Goal: Information Seeking & Learning: Check status

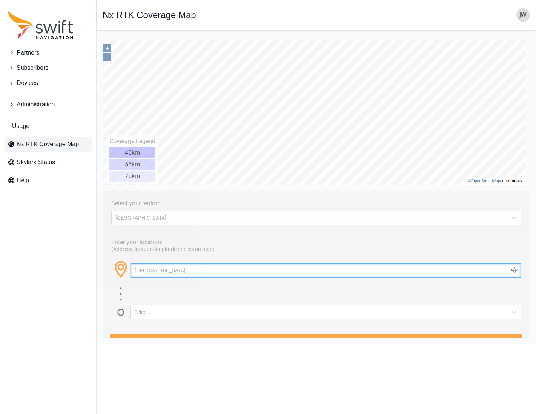
click at [199, 269] on input "[GEOGRAPHIC_DATA]" at bounding box center [326, 270] width 391 height 14
drag, startPoint x: 197, startPoint y: 269, endPoint x: 75, endPoint y: 265, distance: 122.8
click at [103, 36] on html "Select your region: [GEOGRAPHIC_DATA] Enter your location: (Address, latitude/l…" at bounding box center [317, 36] width 428 height 0
type input "[GEOGRAPHIC_DATA]"
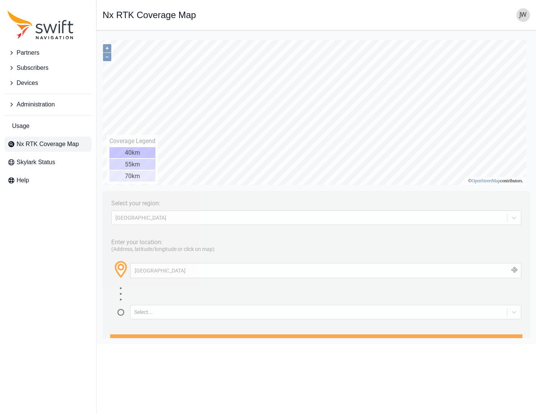
click at [509, 271] on button "button" at bounding box center [515, 270] width 12 height 14
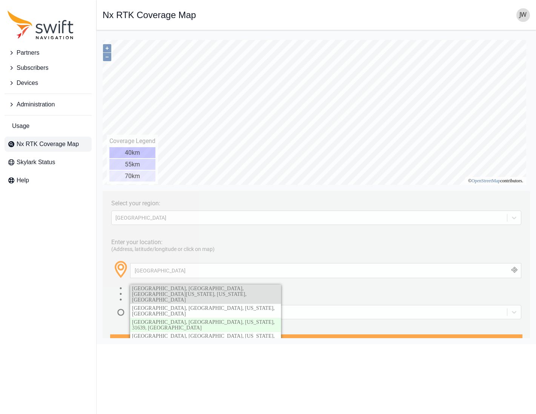
click at [246, 289] on span "[GEOGRAPHIC_DATA], [GEOGRAPHIC_DATA], [GEOGRAPHIC_DATA][US_STATE], [US_STATE], …" at bounding box center [189, 294] width 114 height 17
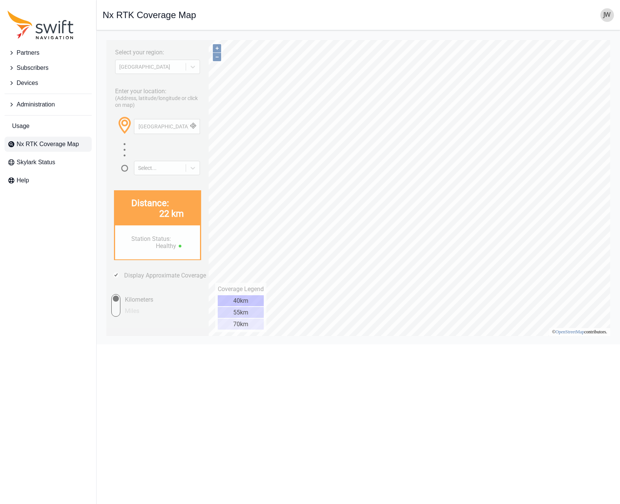
click at [34, 69] on span "Subscribers" at bounding box center [33, 67] width 32 height 9
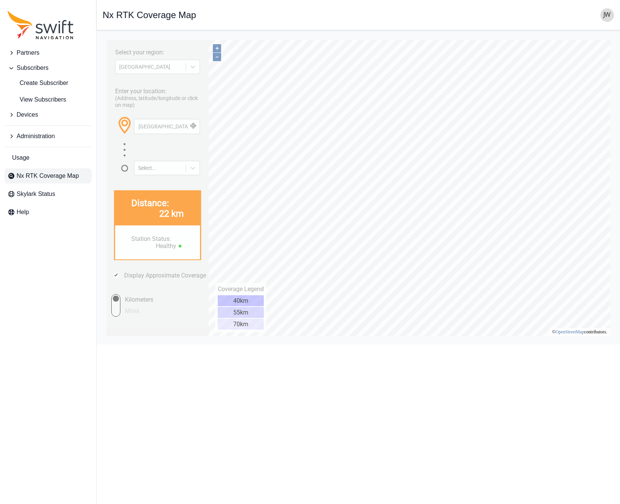
click at [25, 52] on span "Partners" at bounding box center [28, 52] width 23 height 9
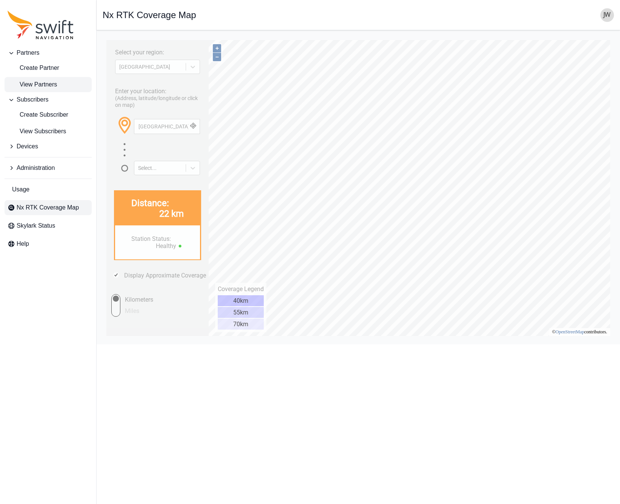
click at [29, 86] on span "View Partners" at bounding box center [32, 84] width 49 height 9
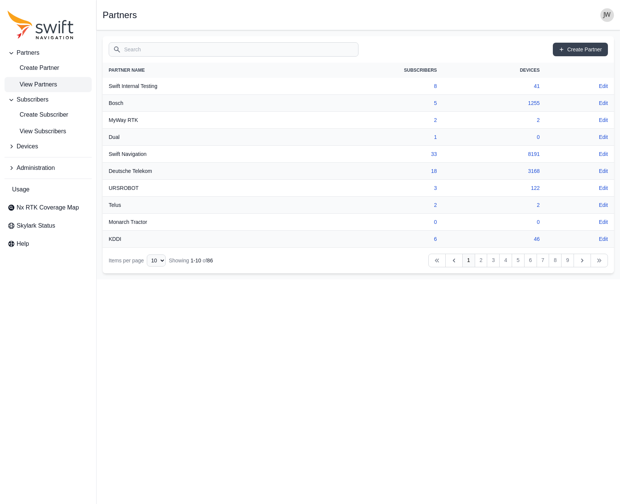
click at [123, 120] on th "MyWay RTK" at bounding box center [201, 120] width 196 height 17
click at [436, 121] on link "2" at bounding box center [435, 120] width 3 height 6
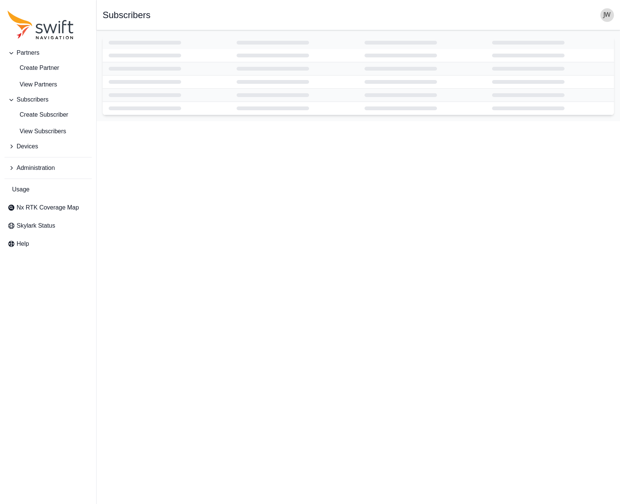
select select "15ebad76-1d73-4249-bd67-b5d560574fd4"
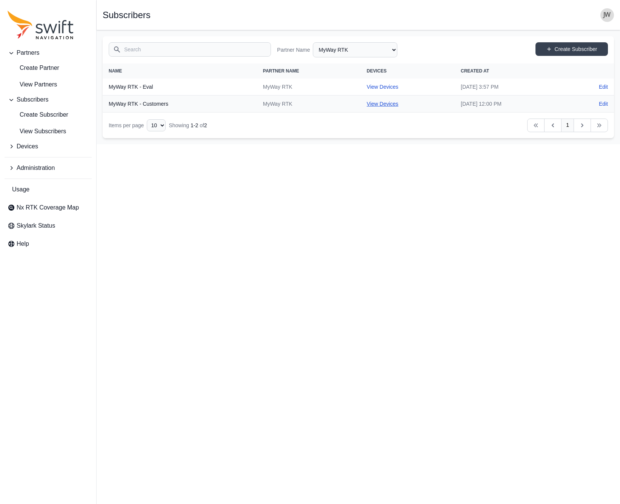
click at [367, 104] on link "View Devices" at bounding box center [383, 104] width 32 height 6
select select "cedde840-5396-42c7-815a-fb24addfc857"
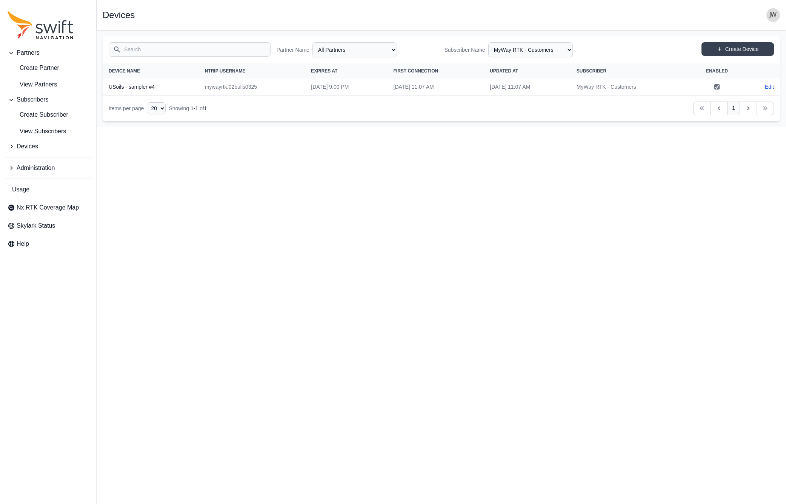
select select "15ebad76-1d73-4249-bd67-b5d560574fd4"
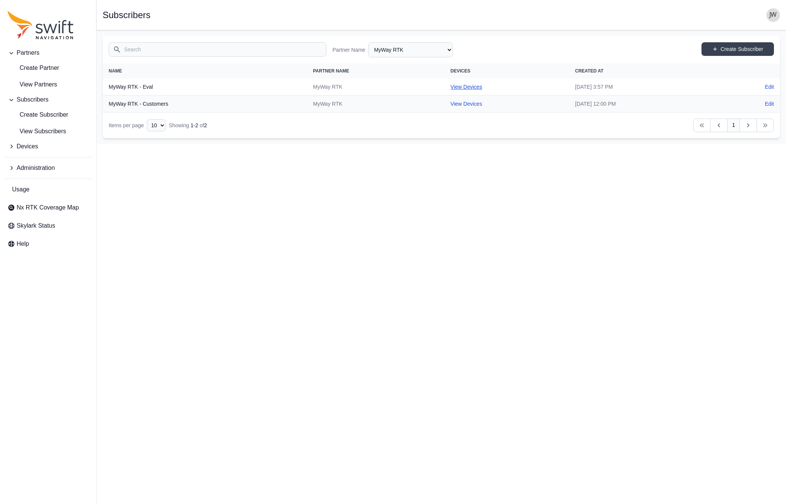
click at [451, 86] on link "View Devices" at bounding box center [467, 87] width 32 height 6
select select "b84e64f4-f35b-40c9-9462-c493e34fdfa1"
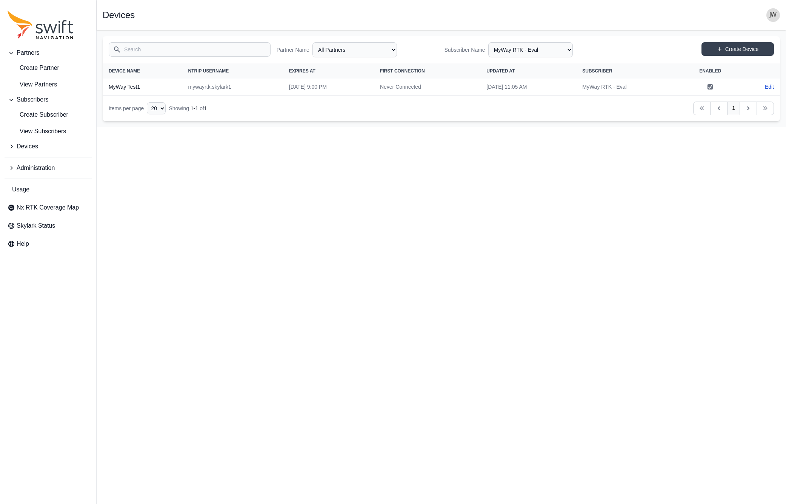
select select "15ebad76-1d73-4249-bd67-b5d560574fd4"
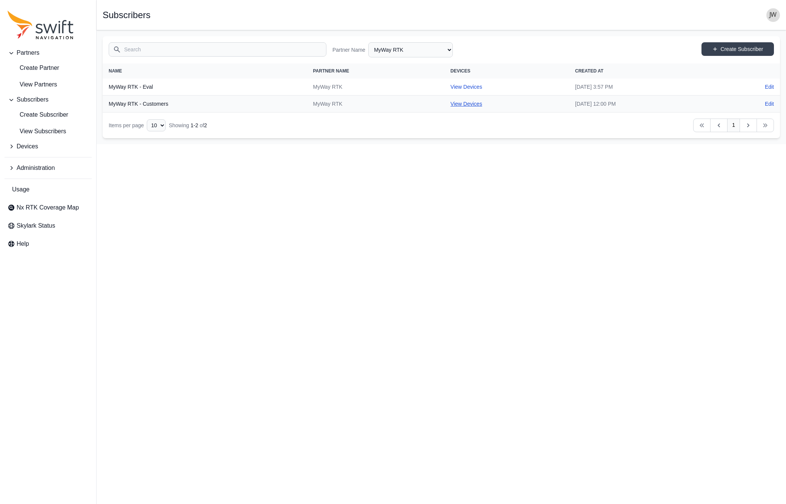
click at [451, 103] on link "View Devices" at bounding box center [467, 104] width 32 height 6
select select "cedde840-5396-42c7-815a-fb24addfc857"
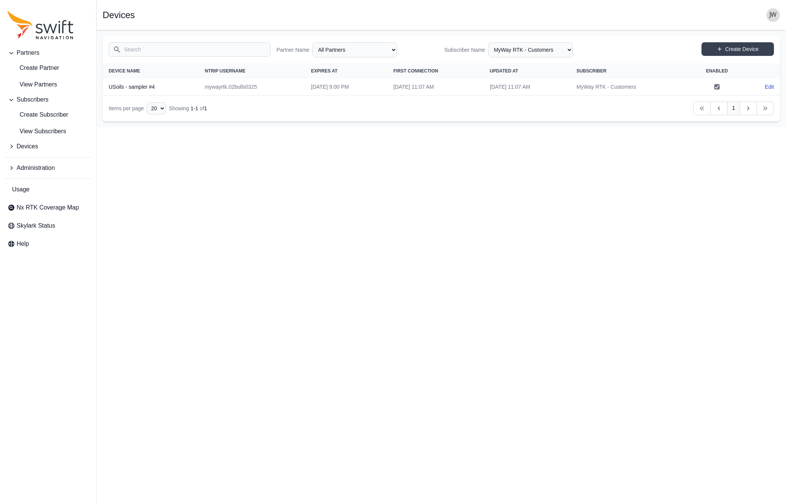
select select "15ebad76-1d73-4249-bd67-b5d560574fd4"
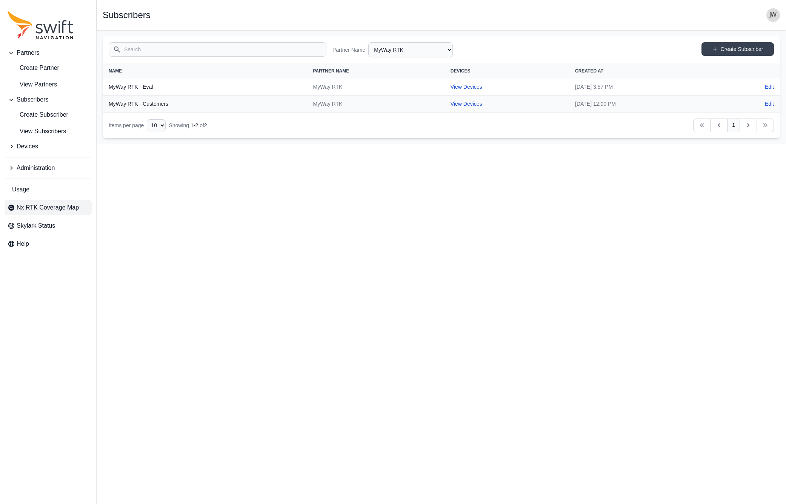
click at [35, 209] on span "Nx RTK Coverage Map" at bounding box center [48, 207] width 62 height 9
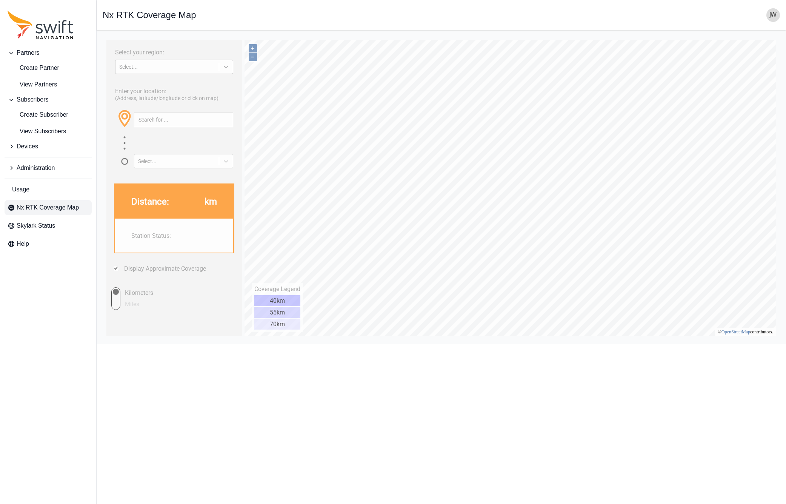
click at [224, 68] on icon at bounding box center [226, 67] width 8 height 8
click at [193, 94] on div "[GEOGRAPHIC_DATA]" at bounding box center [174, 97] width 118 height 12
click at [166, 119] on input "text" at bounding box center [183, 119] width 99 height 14
click at [227, 118] on button "button" at bounding box center [226, 119] width 12 height 14
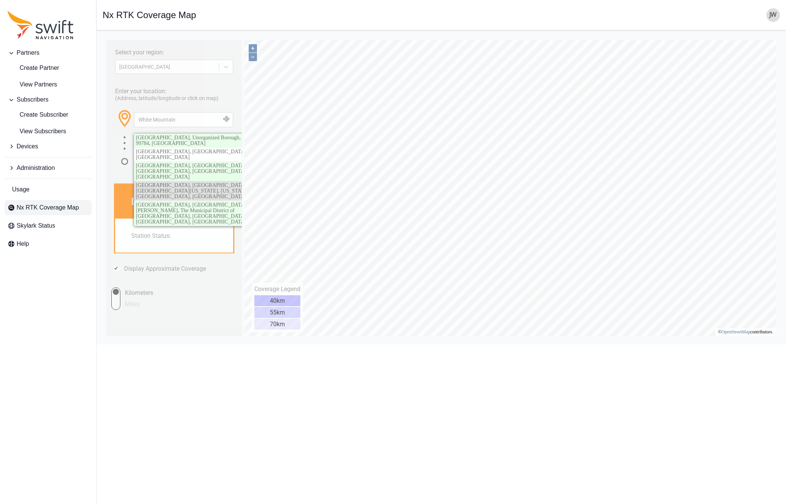
click at [199, 182] on span "[GEOGRAPHIC_DATA], [GEOGRAPHIC_DATA], [GEOGRAPHIC_DATA][US_STATE], [US_STATE][G…" at bounding box center [192, 190] width 113 height 17
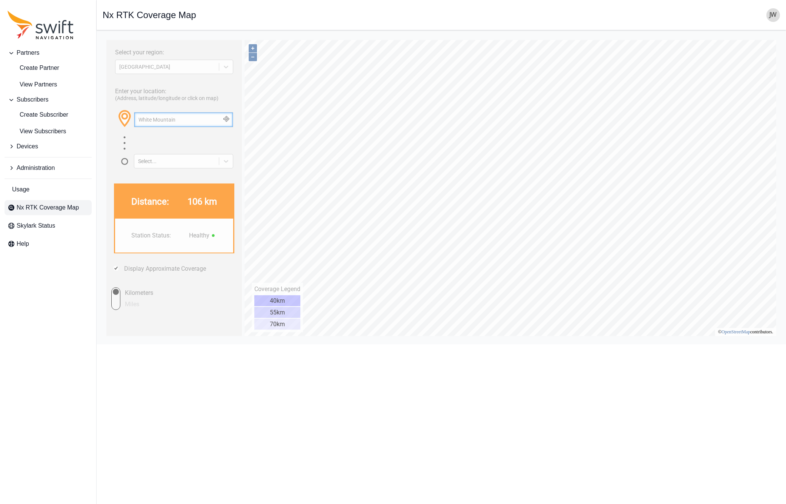
click at [181, 121] on input "White Mountain" at bounding box center [183, 119] width 99 height 14
drag, startPoint x: 179, startPoint y: 120, endPoint x: 66, endPoint y: 121, distance: 113.2
click at [103, 36] on html "Select your region: [GEOGRAPHIC_DATA] Enter your location: (Address, latitude/l…" at bounding box center [441, 36] width 677 height 0
type input "[US_STATE]"
click at [229, 121] on button "button" at bounding box center [226, 119] width 12 height 14
